Goal: Use online tool/utility: Use online tool/utility

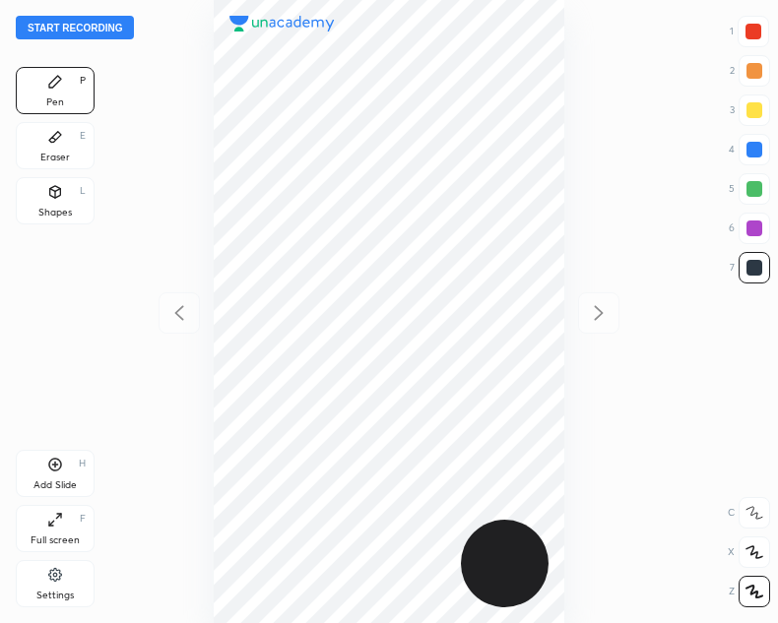
scroll to position [623, 463]
click at [115, 29] on button "Start recording" at bounding box center [75, 28] width 118 height 24
click at [59, 459] on icon at bounding box center [55, 465] width 16 height 16
click at [751, 151] on div at bounding box center [755, 150] width 16 height 16
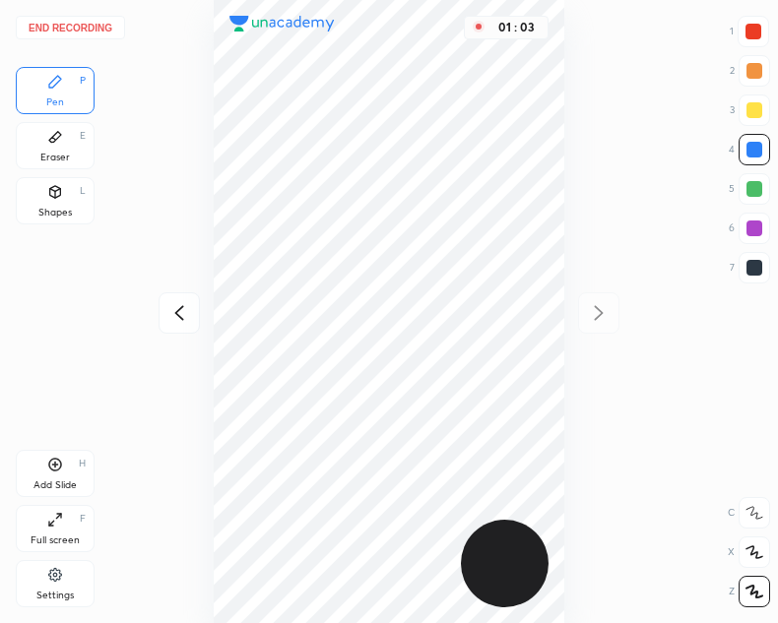
click at [180, 312] on icon at bounding box center [179, 313] width 24 height 24
drag, startPoint x: 754, startPoint y: 29, endPoint x: 687, endPoint y: 47, distance: 69.5
click at [753, 32] on div at bounding box center [754, 32] width 16 height 16
click at [600, 314] on icon at bounding box center [599, 312] width 9 height 15
drag, startPoint x: 758, startPoint y: 270, endPoint x: 673, endPoint y: 238, distance: 91.3
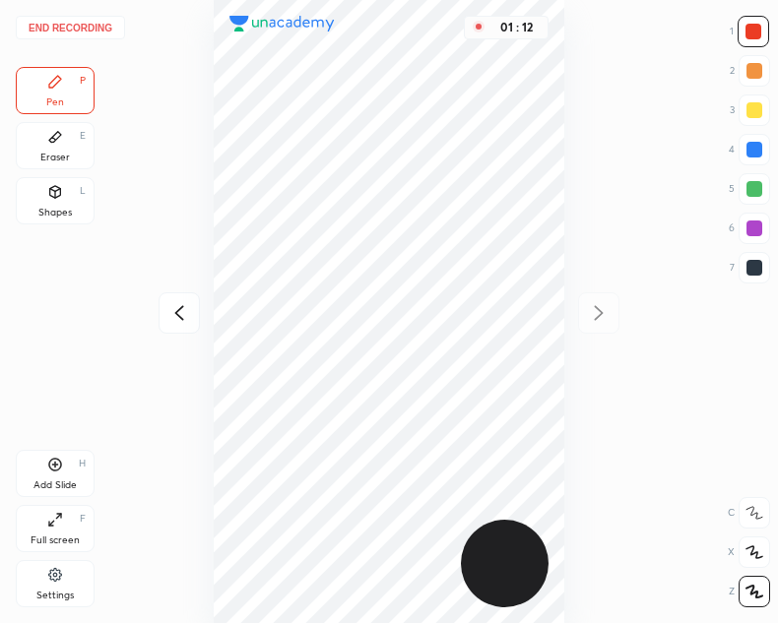
click at [758, 268] on div at bounding box center [755, 268] width 16 height 16
drag, startPoint x: 62, startPoint y: 142, endPoint x: 174, endPoint y: 313, distance: 204.9
click at [64, 144] on div "Eraser E" at bounding box center [55, 145] width 79 height 47
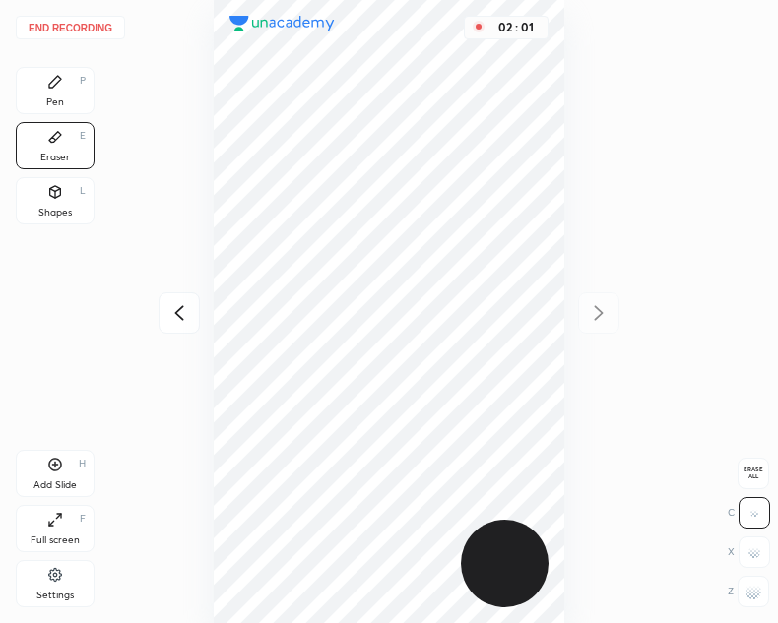
drag, startPoint x: 55, startPoint y: 84, endPoint x: 83, endPoint y: 103, distance: 33.9
click at [61, 87] on icon at bounding box center [55, 82] width 16 height 16
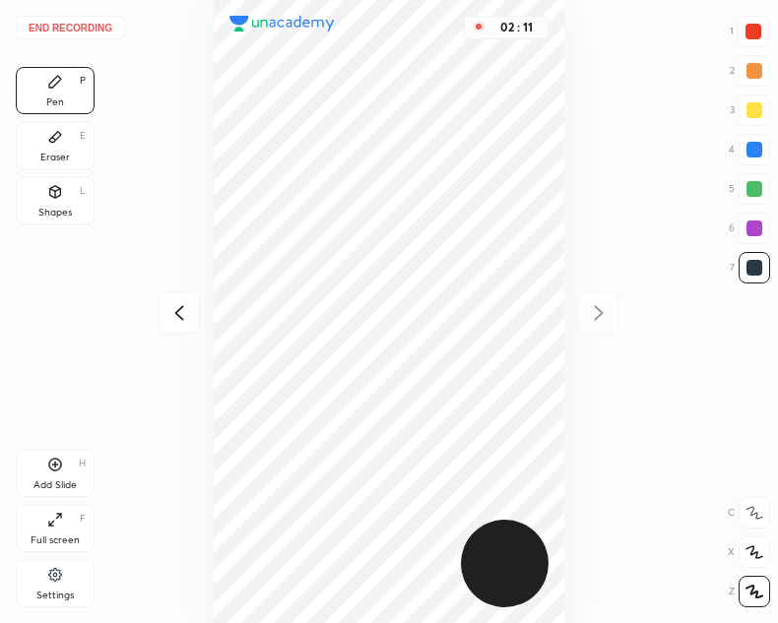
click at [751, 31] on div at bounding box center [754, 32] width 16 height 16
drag, startPoint x: 756, startPoint y: 267, endPoint x: 736, endPoint y: 267, distance: 20.7
click at [755, 267] on div at bounding box center [755, 268] width 16 height 16
click at [59, 464] on icon at bounding box center [55, 465] width 16 height 16
drag, startPoint x: 758, startPoint y: 29, endPoint x: 731, endPoint y: 37, distance: 29.0
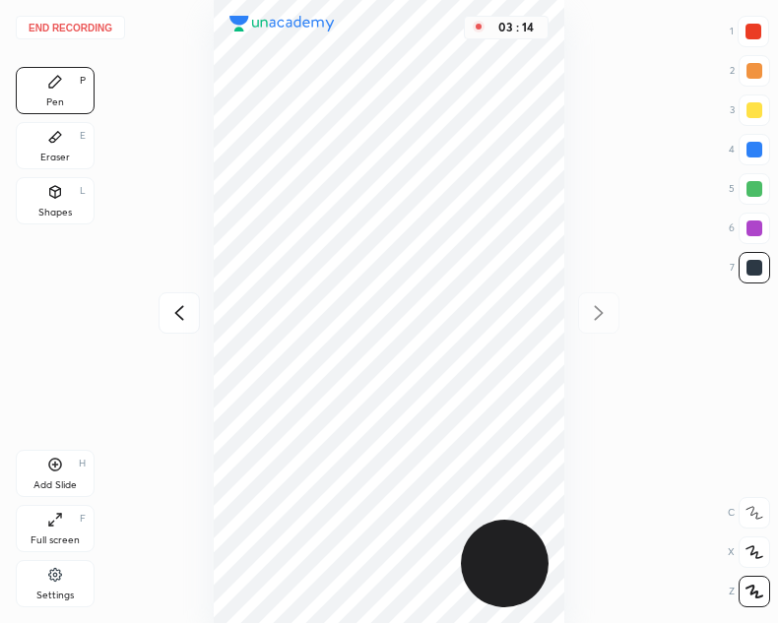
click at [755, 31] on div at bounding box center [754, 32] width 16 height 16
drag, startPoint x: 58, startPoint y: 194, endPoint x: 89, endPoint y: 176, distance: 35.3
click at [66, 190] on div "Shapes L" at bounding box center [55, 200] width 79 height 47
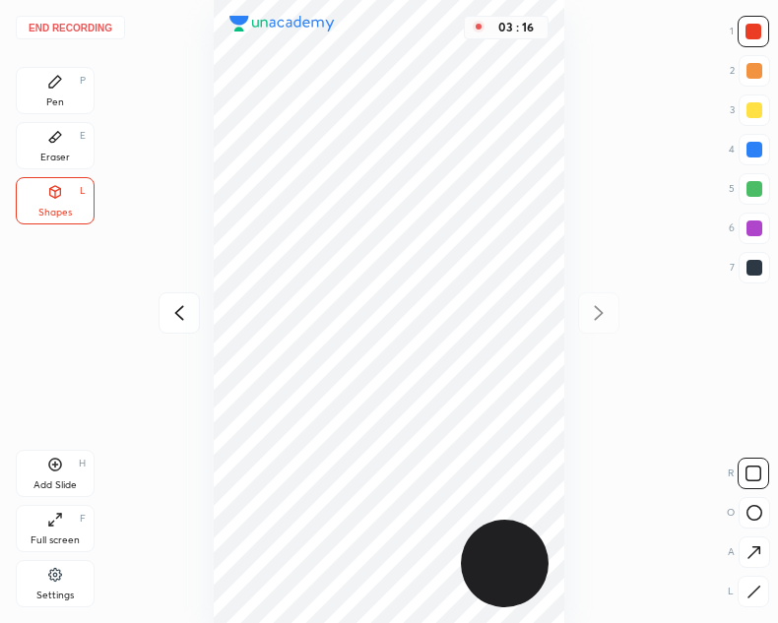
click at [58, 86] on icon at bounding box center [55, 82] width 16 height 16
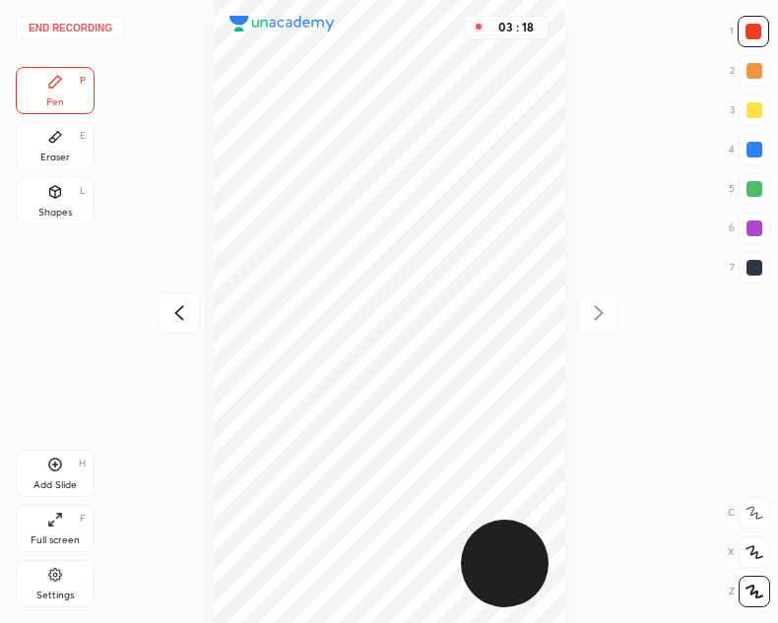
click at [177, 314] on icon at bounding box center [178, 312] width 9 height 15
click at [597, 309] on icon at bounding box center [599, 313] width 24 height 24
click at [177, 317] on icon at bounding box center [179, 313] width 24 height 24
click at [175, 321] on icon at bounding box center [179, 313] width 24 height 24
click at [598, 311] on icon at bounding box center [599, 313] width 24 height 24
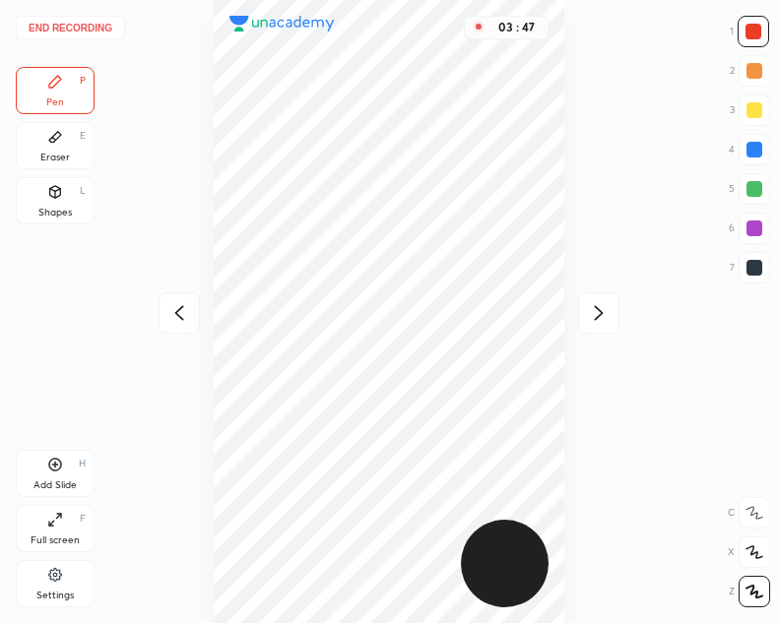
click at [174, 312] on icon at bounding box center [179, 313] width 24 height 24
click at [51, 141] on icon at bounding box center [55, 137] width 16 height 16
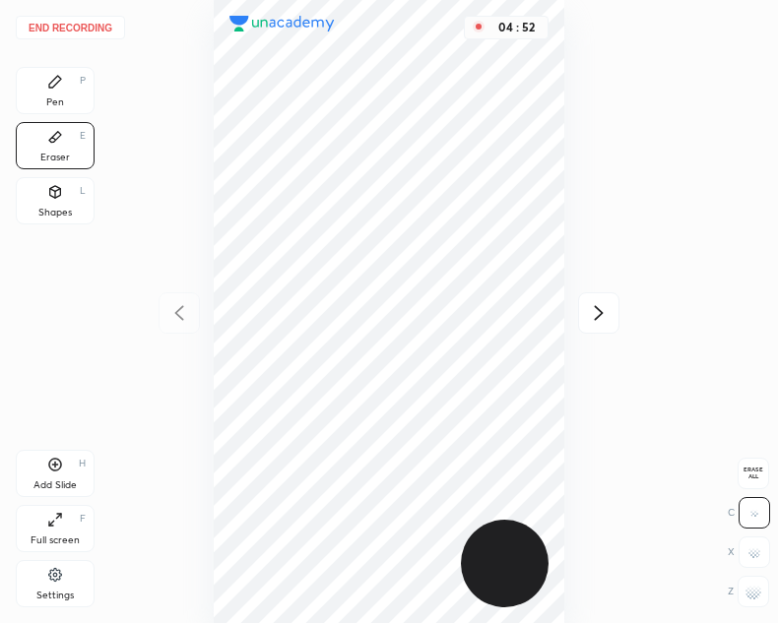
click at [77, 24] on button "End recording" at bounding box center [70, 28] width 109 height 24
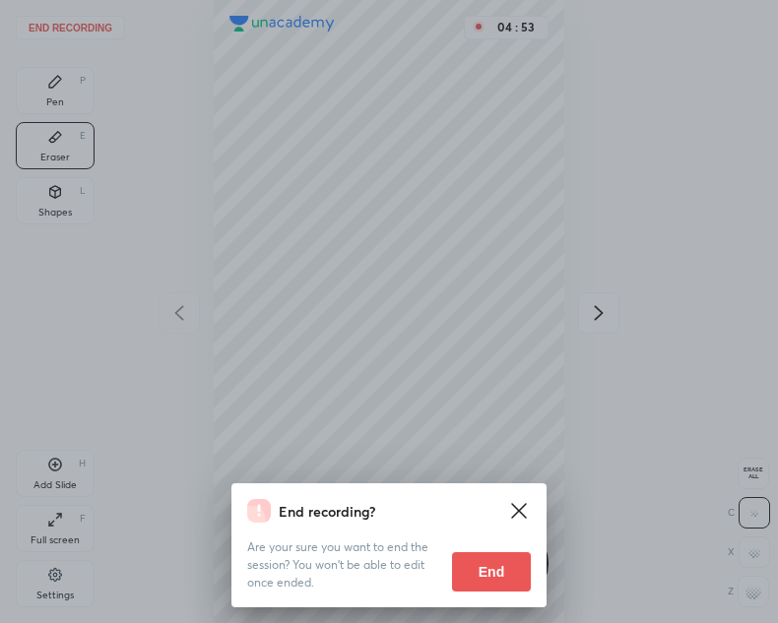
drag, startPoint x: 486, startPoint y: 574, endPoint x: 366, endPoint y: 621, distance: 128.2
click at [480, 577] on button "End" at bounding box center [491, 571] width 79 height 39
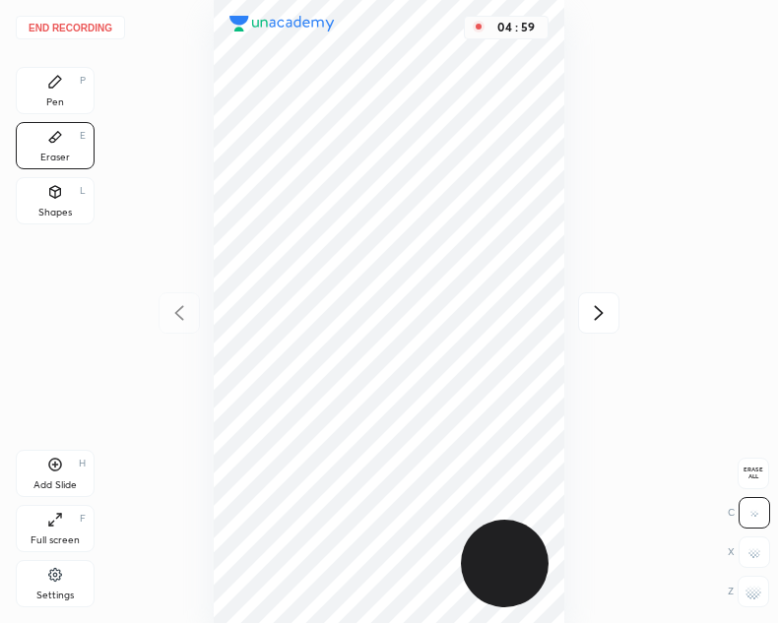
click at [95, 17] on button "End recording" at bounding box center [70, 28] width 109 height 24
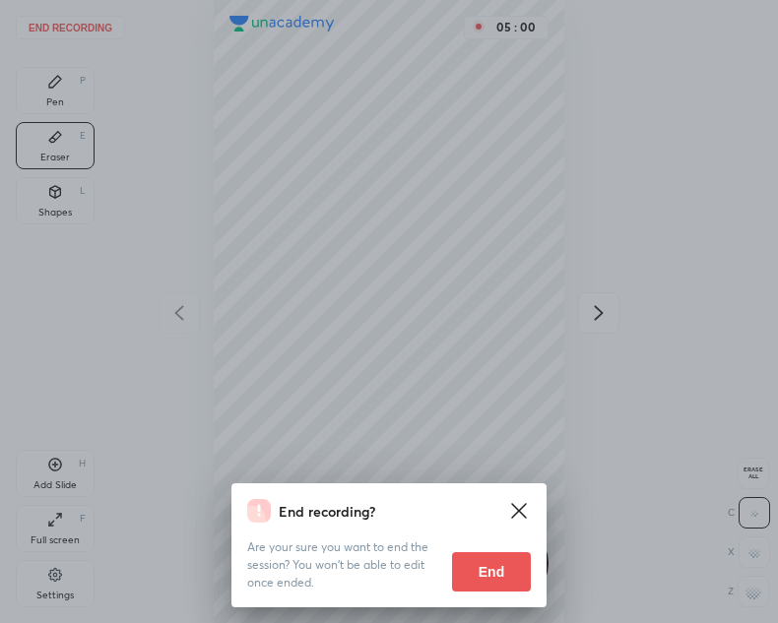
click at [482, 565] on button "End" at bounding box center [491, 571] width 79 height 39
